Goal: Task Accomplishment & Management: Manage account settings

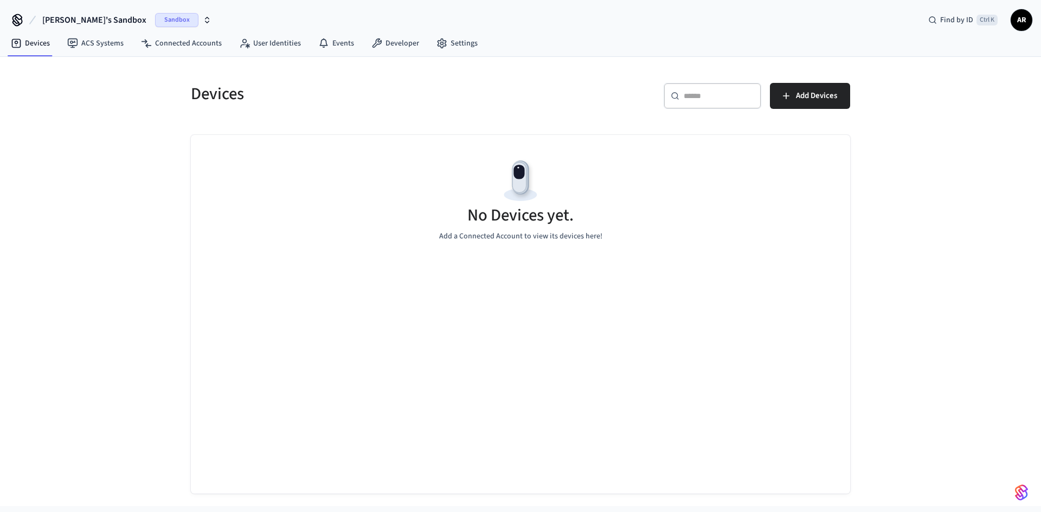
click at [66, 20] on span "[PERSON_NAME]'s Sandbox" at bounding box center [94, 20] width 104 height 13
click at [91, 18] on span "[PERSON_NAME]'s Sandbox" at bounding box center [94, 20] width 104 height 13
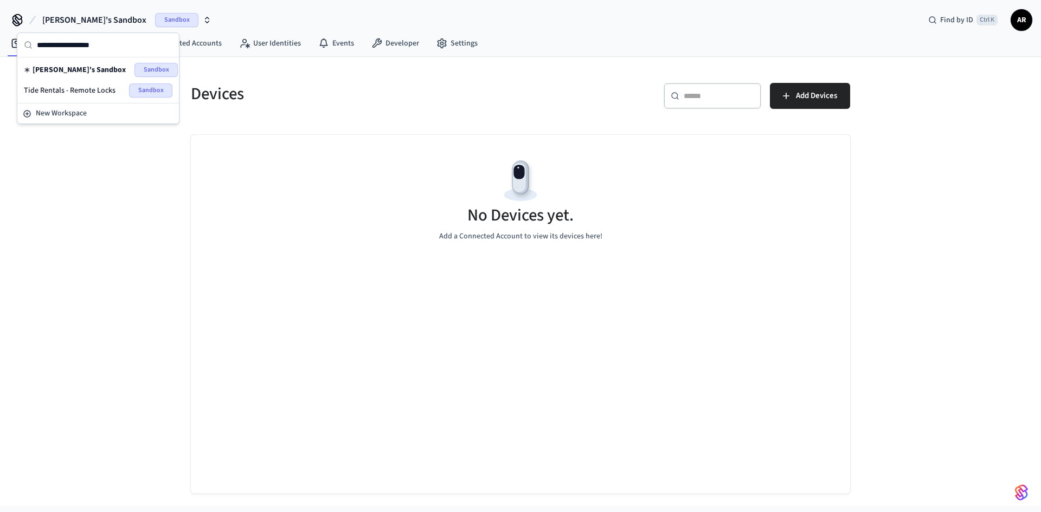
click at [162, 90] on span "Sandbox" at bounding box center [150, 90] width 43 height 14
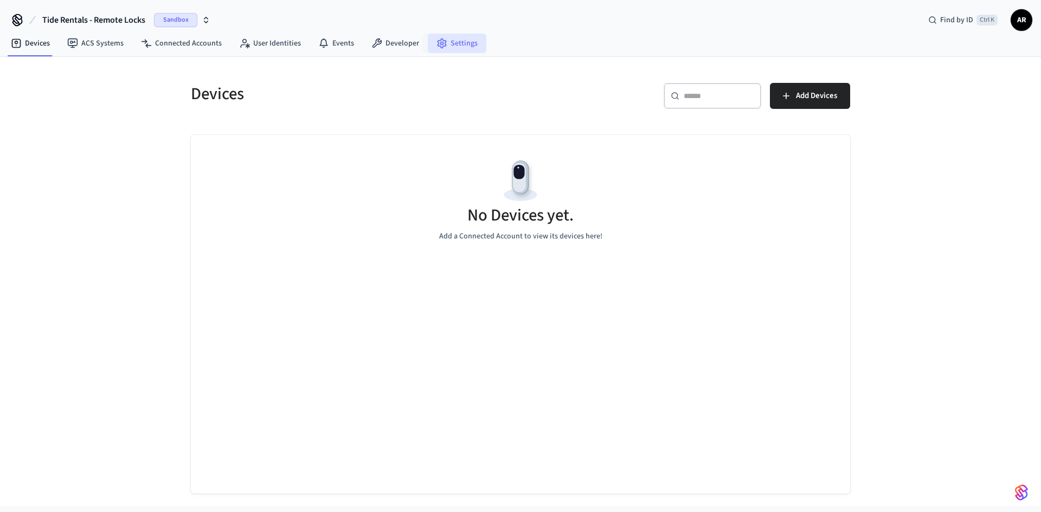
click at [457, 46] on link "Settings" at bounding box center [457, 44] width 59 height 20
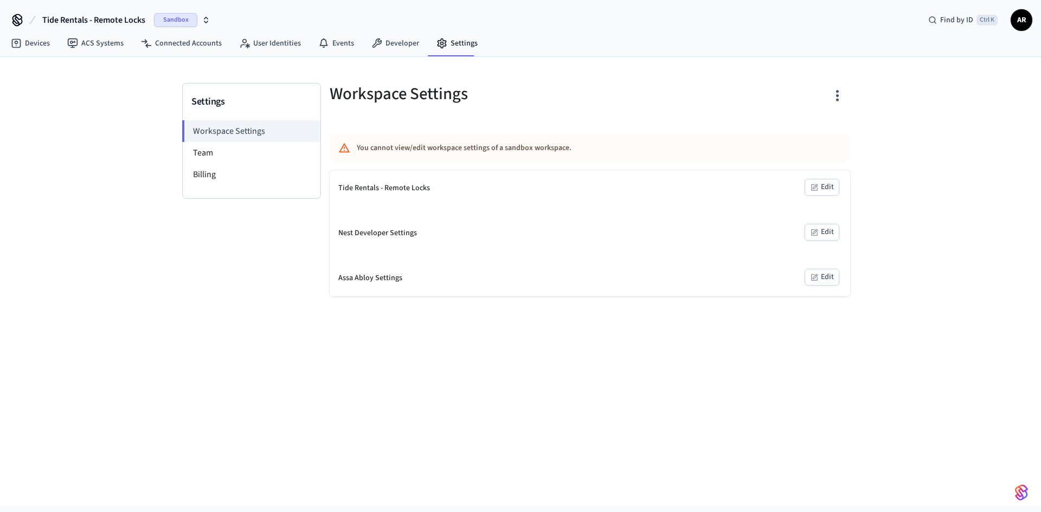
click at [834, 94] on icon "button" at bounding box center [837, 95] width 17 height 17
click at [802, 190] on li "Delete Workspace" at bounding box center [795, 199] width 93 height 29
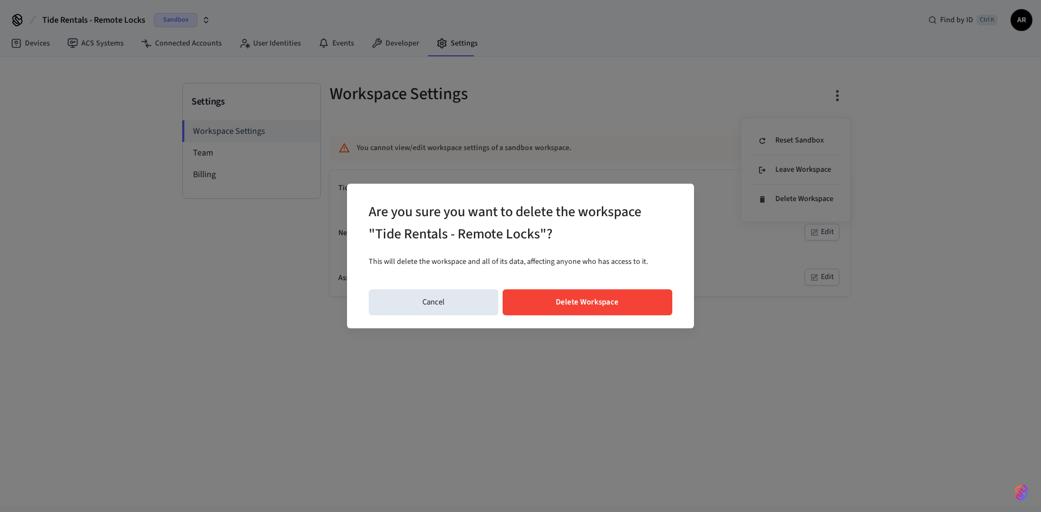
click at [588, 307] on button "Delete Workspace" at bounding box center [588, 303] width 170 height 26
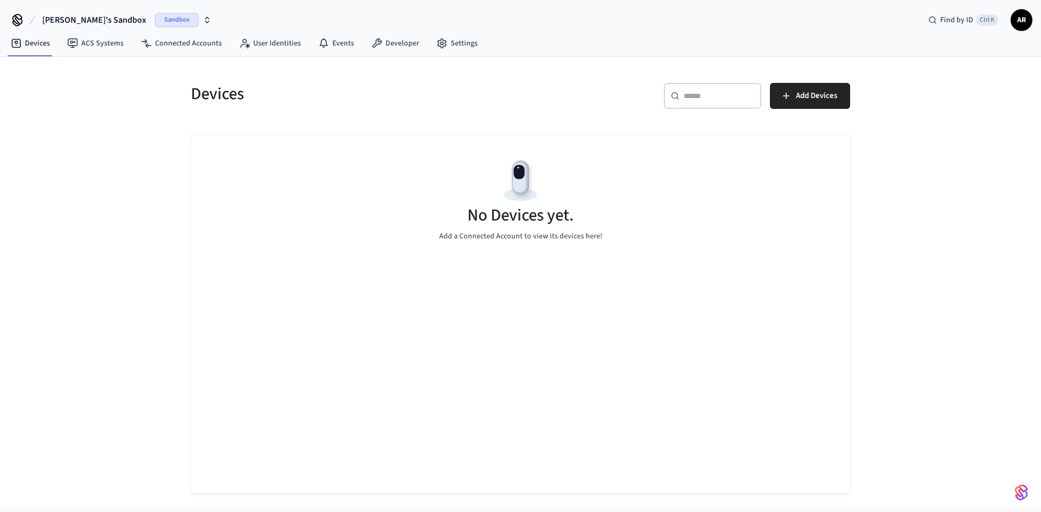
click at [1024, 22] on span "AR" at bounding box center [1022, 20] width 20 height 20
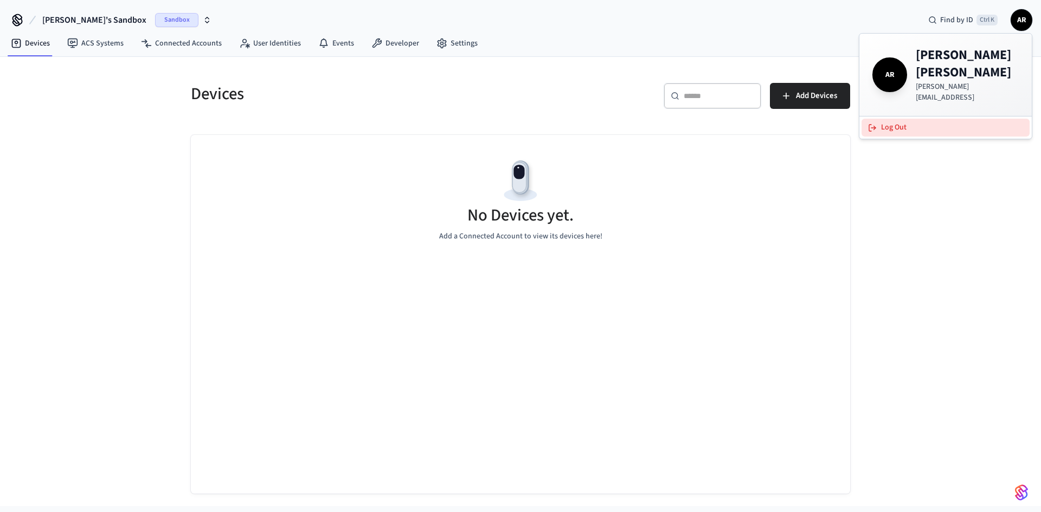
click at [891, 119] on button "Log Out" at bounding box center [946, 128] width 168 height 18
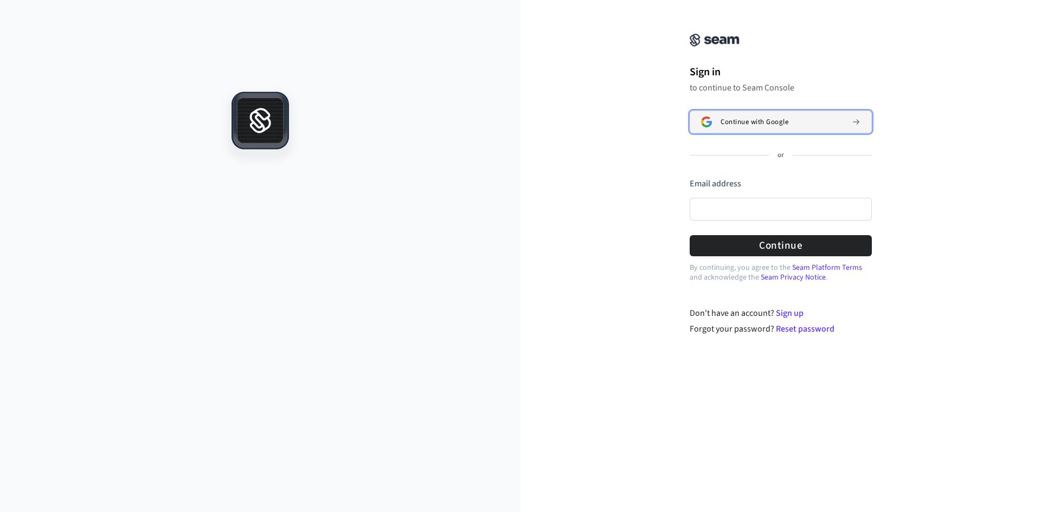
click at [785, 118] on span "Continue with Google" at bounding box center [755, 122] width 68 height 9
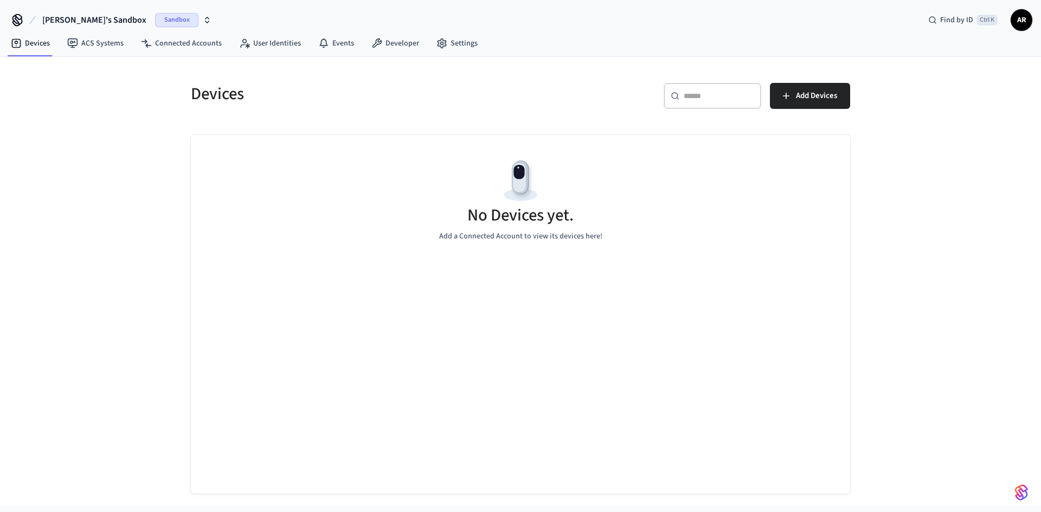
click at [83, 17] on span "[PERSON_NAME]'s Sandbox" at bounding box center [94, 20] width 104 height 13
click at [63, 92] on span "New Workspace" at bounding box center [61, 92] width 51 height 11
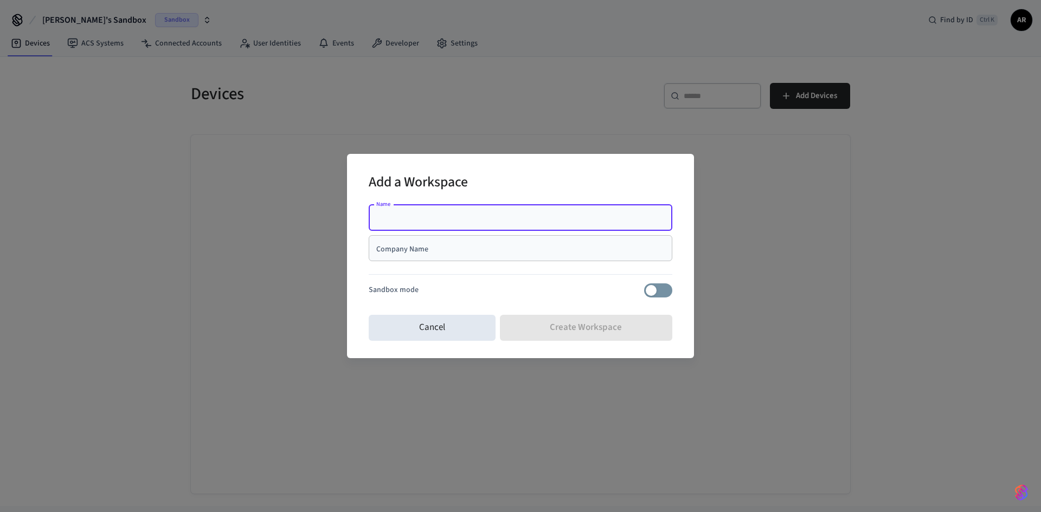
click at [488, 219] on input "Name" at bounding box center [520, 218] width 291 height 11
type input "**********"
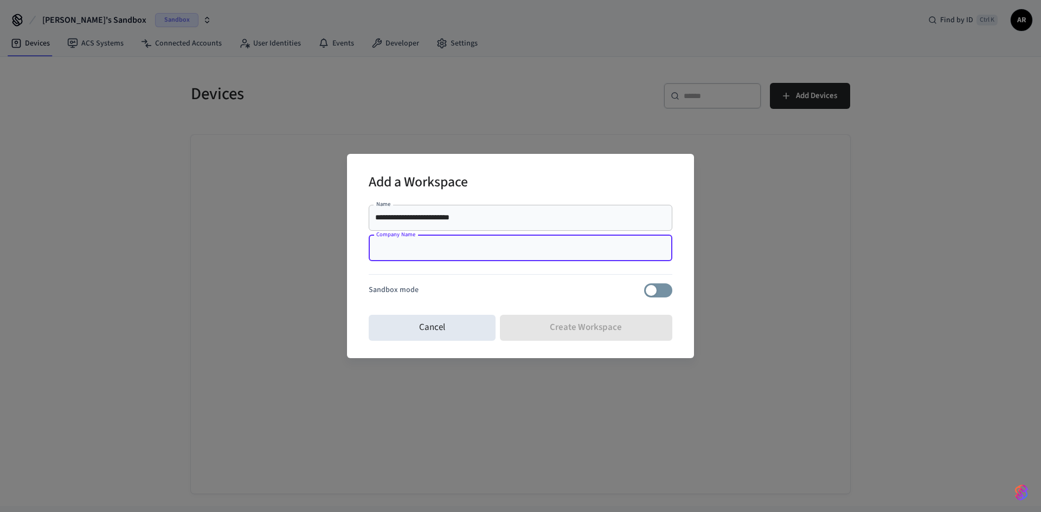
click at [422, 250] on input "Company Name" at bounding box center [520, 248] width 291 height 11
type input "**********"
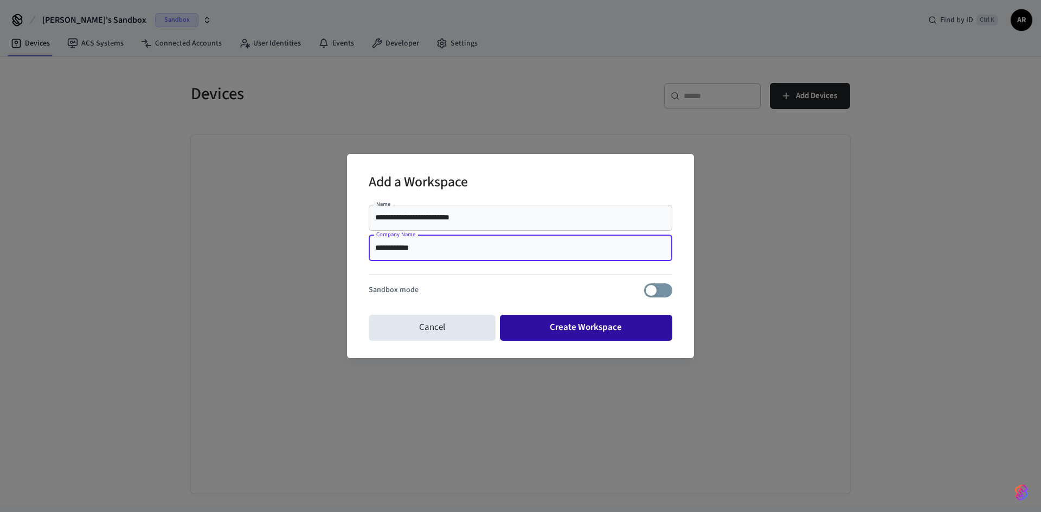
click at [535, 329] on button "Create Workspace" at bounding box center [586, 328] width 173 height 26
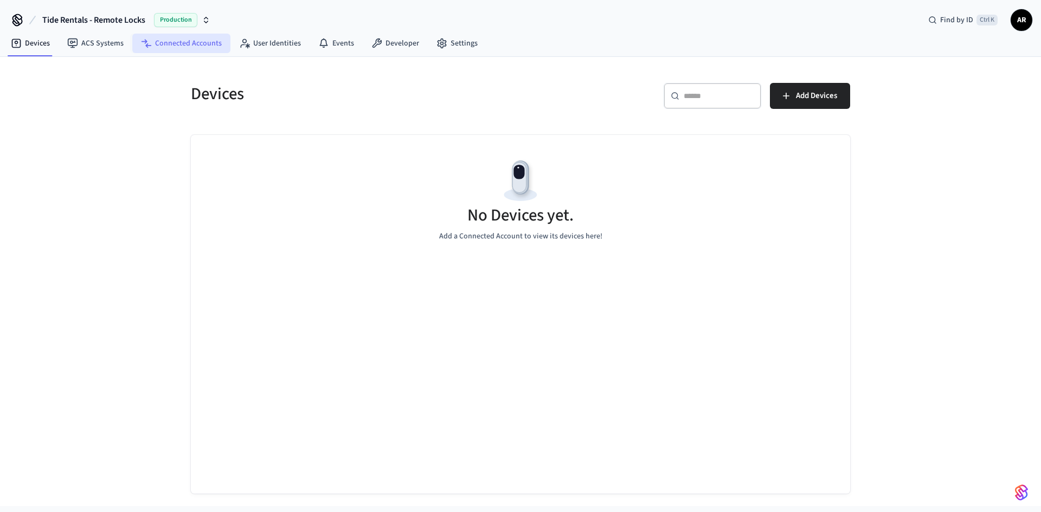
click at [194, 48] on link "Connected Accounts" at bounding box center [181, 44] width 98 height 20
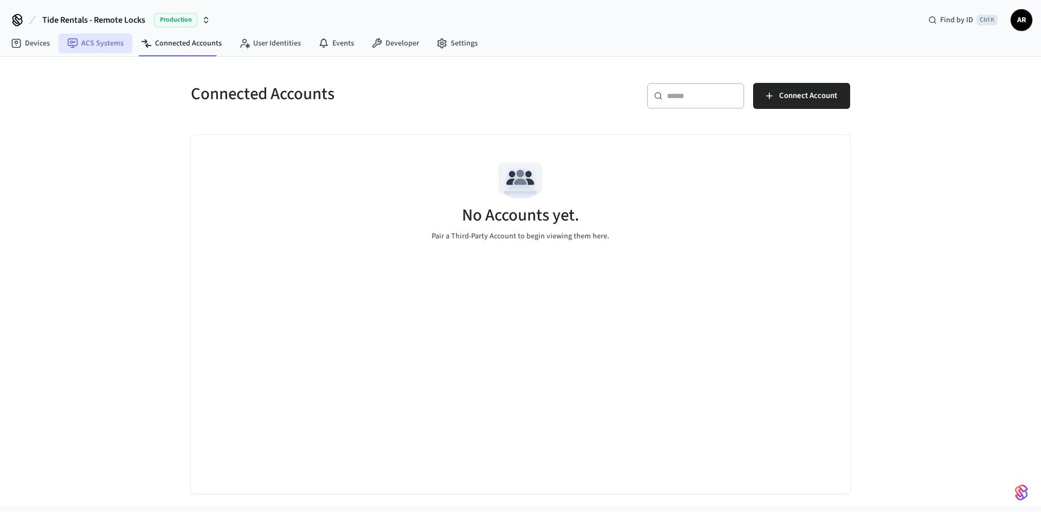
click at [87, 45] on link "ACS Systems" at bounding box center [96, 44] width 74 height 20
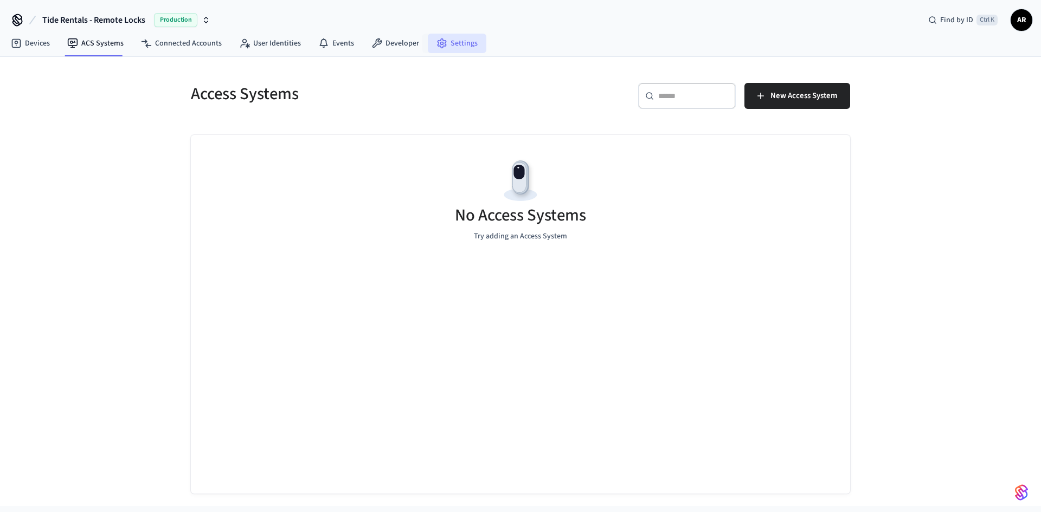
click at [442, 49] on link "Settings" at bounding box center [457, 44] width 59 height 20
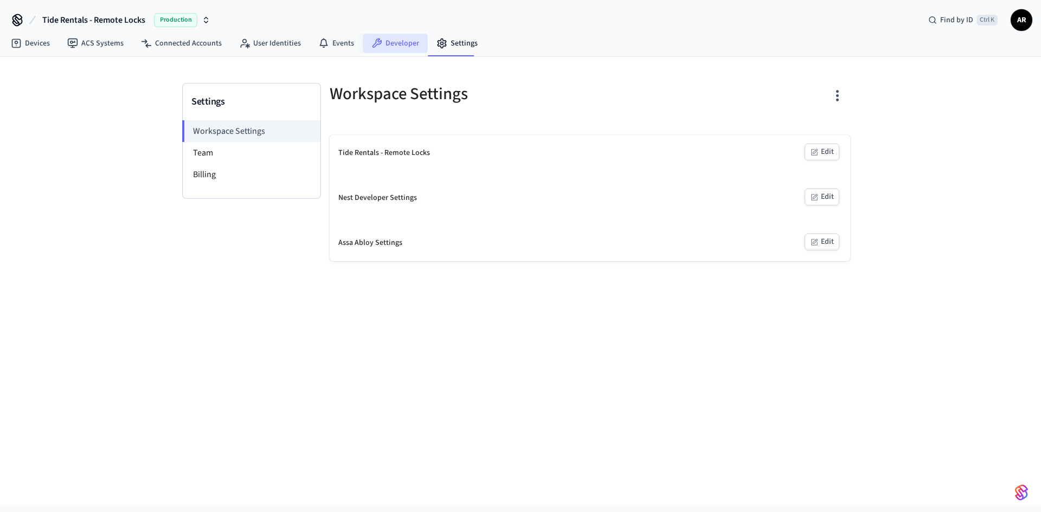
click at [378, 44] on link "Developer" at bounding box center [395, 44] width 65 height 20
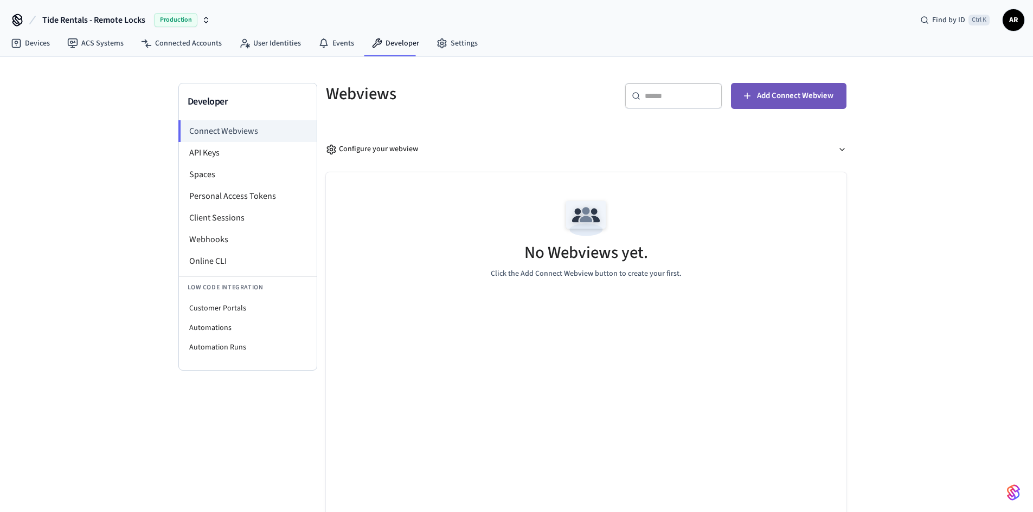
click at [788, 93] on span "Add Connect Webview" at bounding box center [795, 96] width 76 height 14
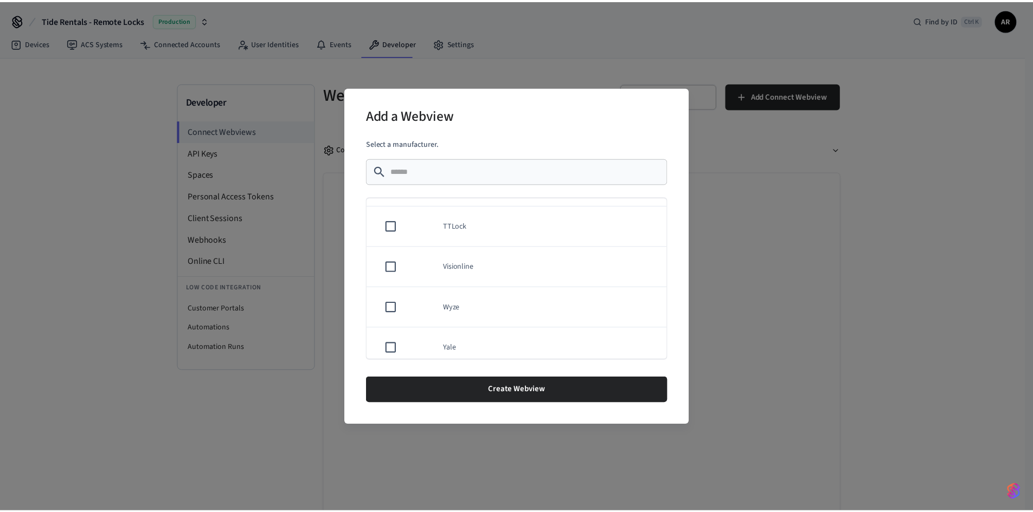
scroll to position [946, 0]
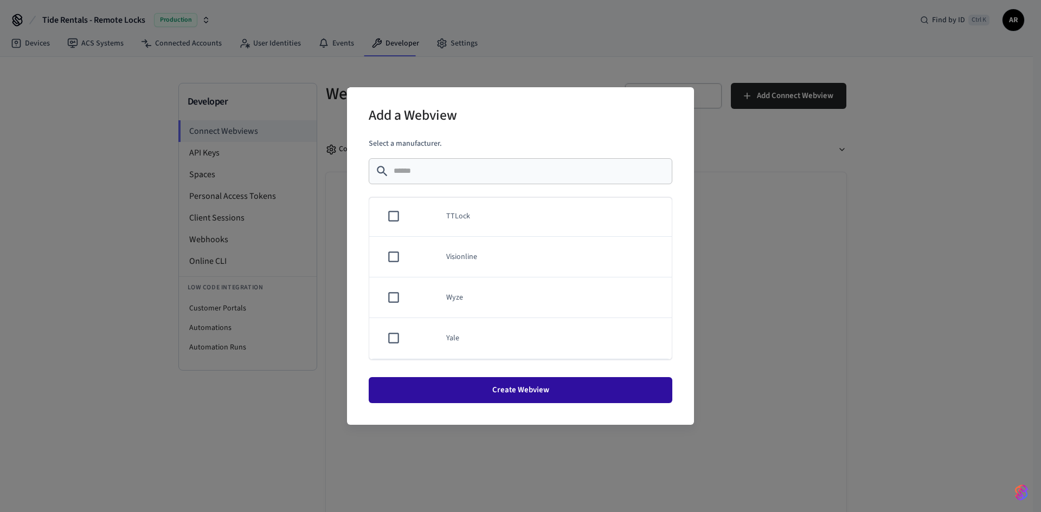
click at [524, 385] on button "Create Webview" at bounding box center [521, 390] width 304 height 26
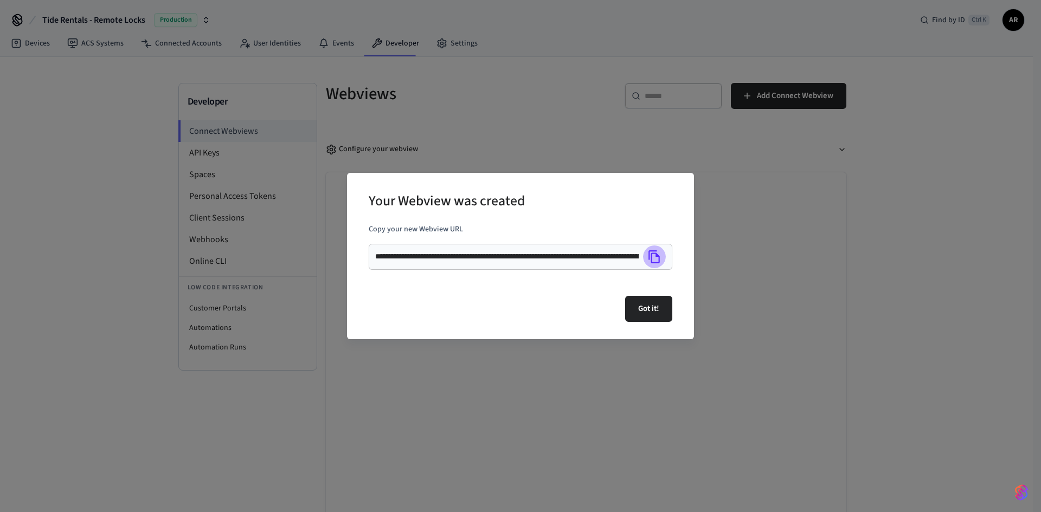
click at [655, 257] on icon "Copy" at bounding box center [654, 257] width 14 height 14
click at [647, 310] on button "Got it!" at bounding box center [648, 309] width 47 height 26
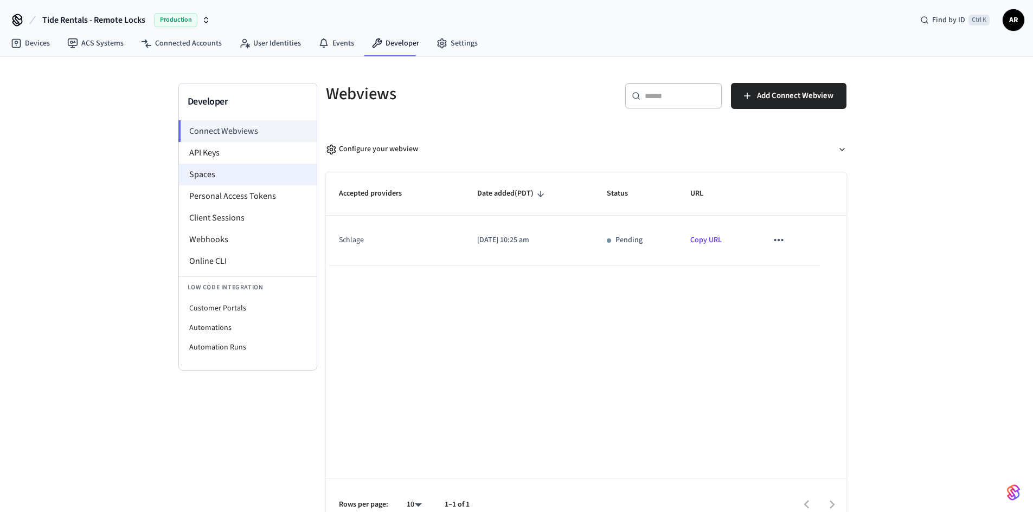
click at [213, 172] on li "Spaces" at bounding box center [248, 175] width 138 height 22
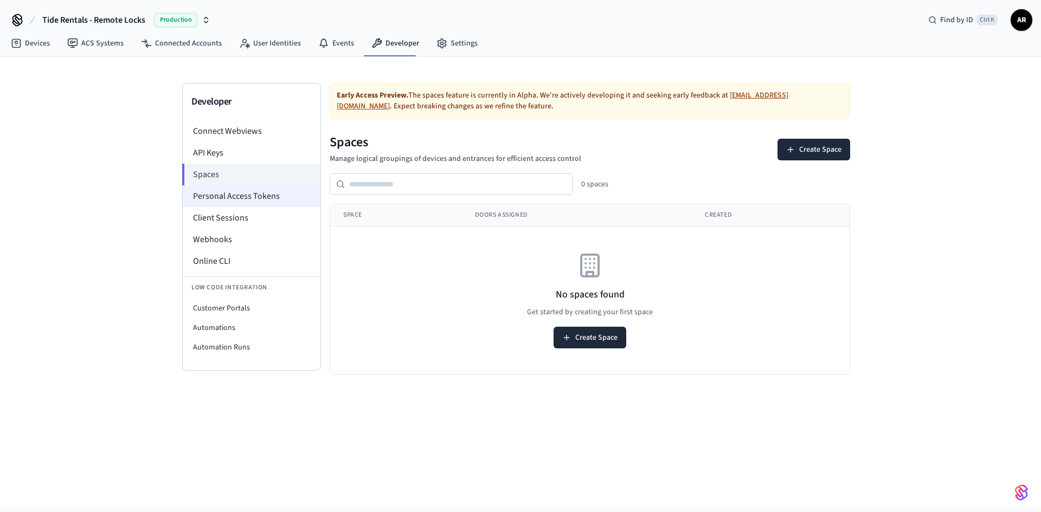
click at [221, 191] on li "Personal Access Tokens" at bounding box center [252, 196] width 138 height 22
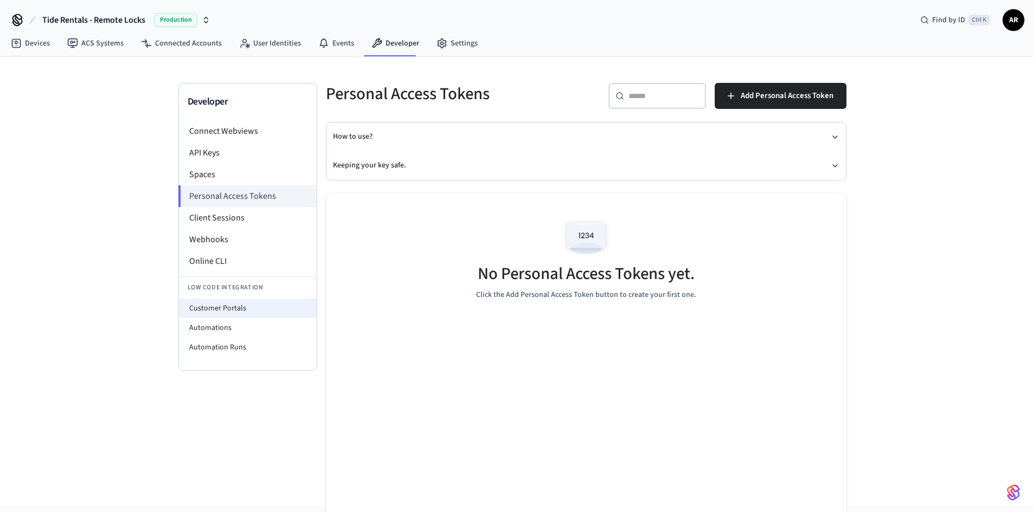
click at [221, 308] on li "Customer Portals" at bounding box center [248, 309] width 138 height 20
select select "**********"
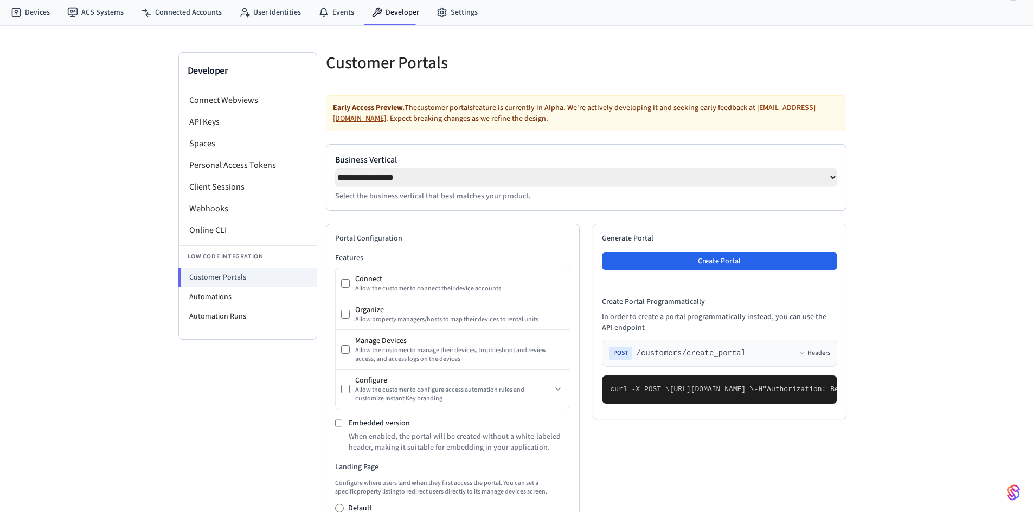
scroll to position [26, 0]
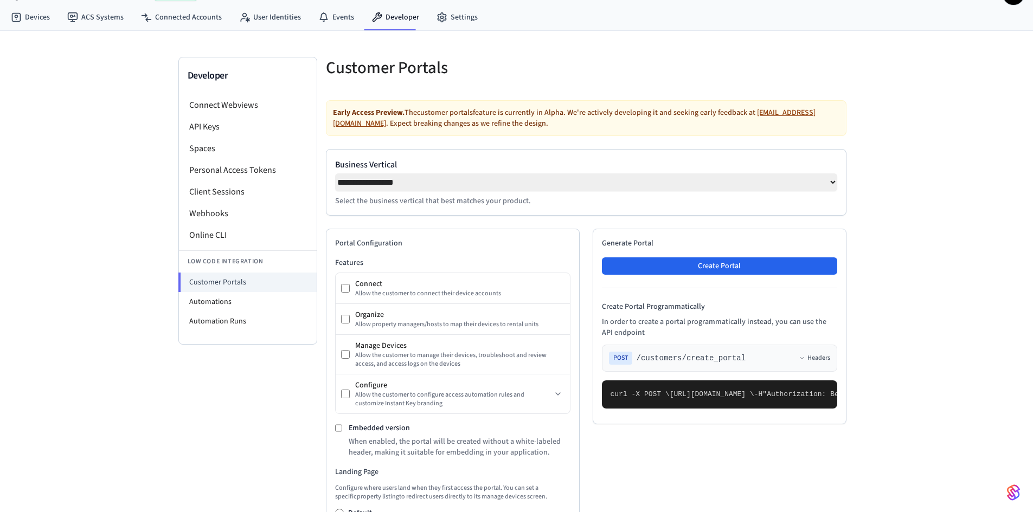
click at [494, 189] on select "**********" at bounding box center [586, 182] width 502 height 18
click at [177, 18] on link "Connected Accounts" at bounding box center [181, 18] width 98 height 20
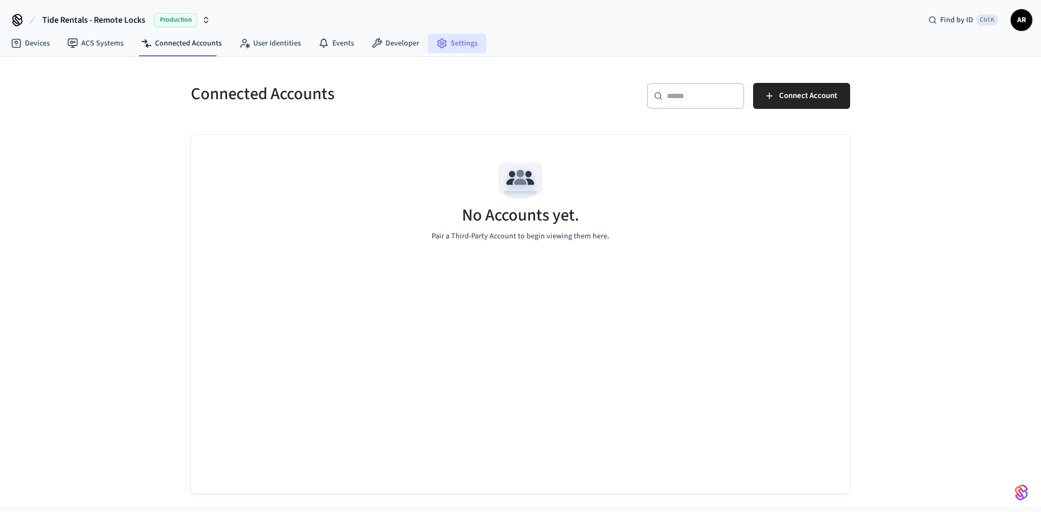
click at [451, 47] on link "Settings" at bounding box center [457, 44] width 59 height 20
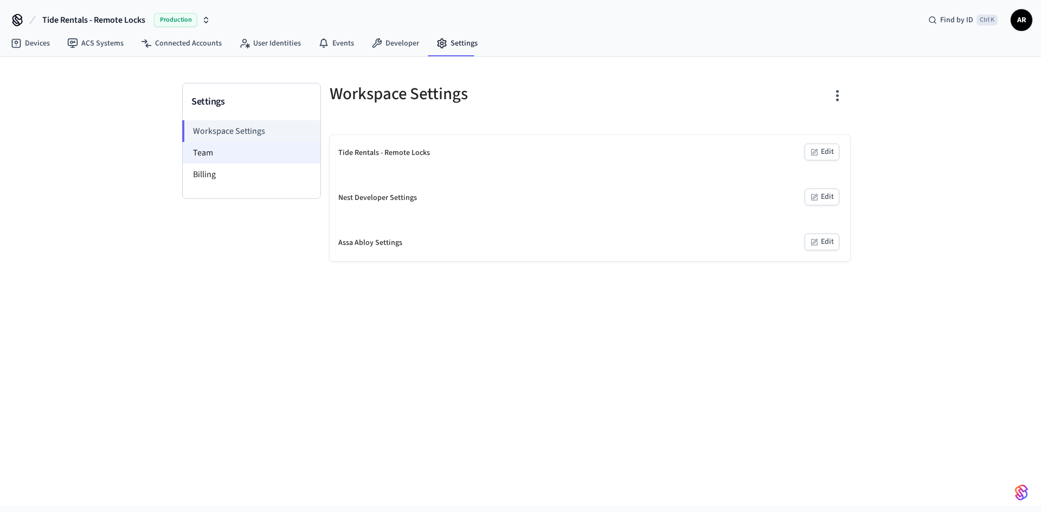
click at [224, 150] on li "Team" at bounding box center [252, 153] width 138 height 22
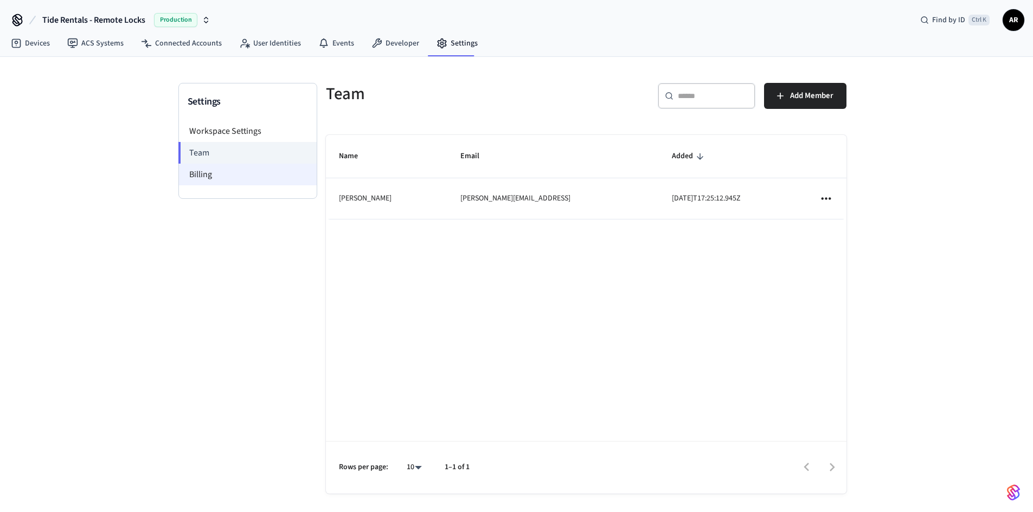
click at [229, 171] on li "Billing" at bounding box center [248, 175] width 138 height 22
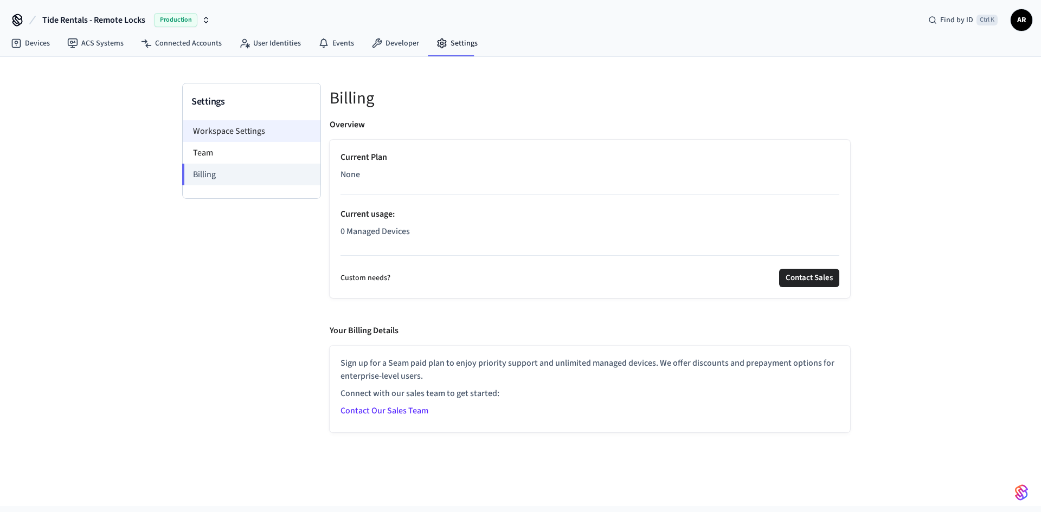
click at [227, 138] on li "Workspace Settings" at bounding box center [252, 131] width 138 height 22
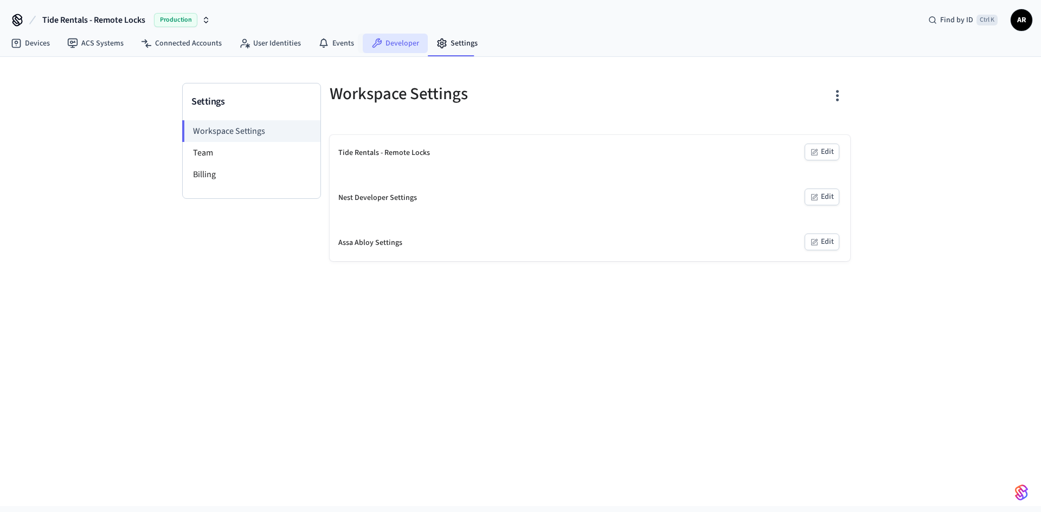
click at [398, 44] on link "Developer" at bounding box center [395, 44] width 65 height 20
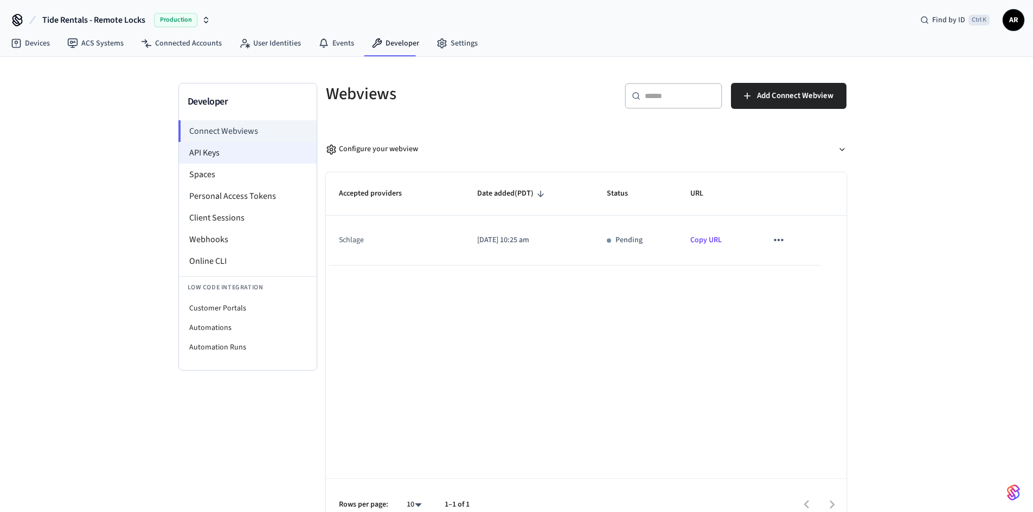
click at [249, 155] on li "API Keys" at bounding box center [248, 153] width 138 height 22
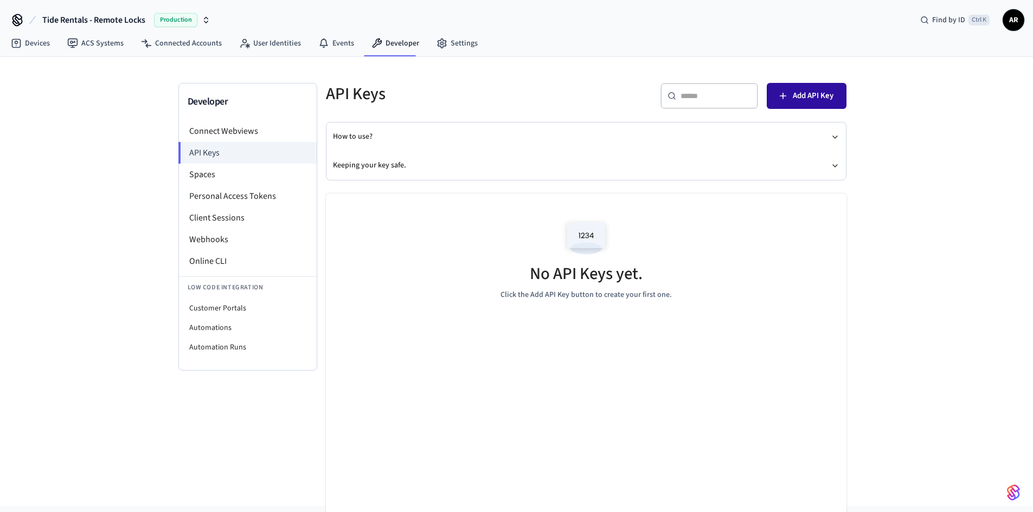
click at [825, 89] on span "Add API Key" at bounding box center [813, 96] width 41 height 14
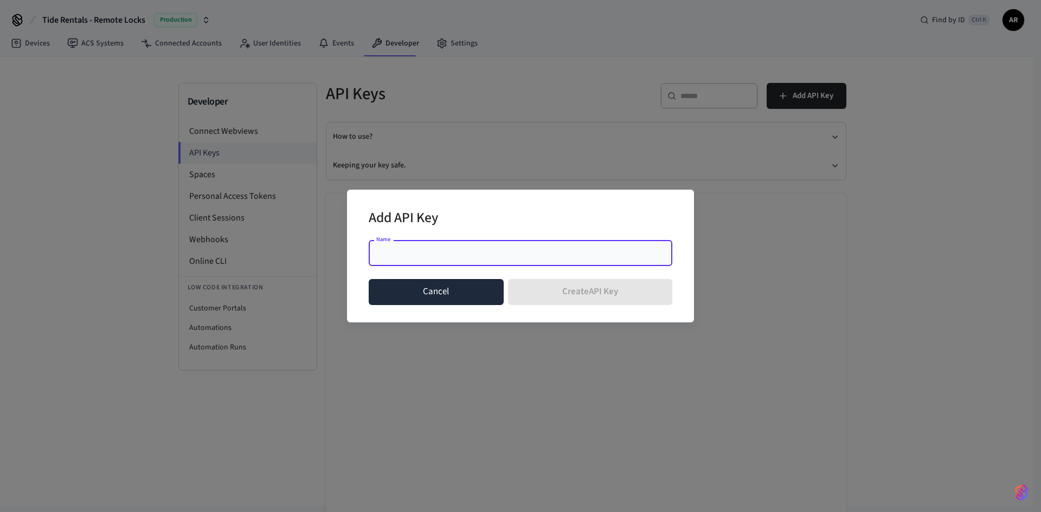
click at [447, 298] on button "Cancel" at bounding box center [436, 292] width 135 height 26
